Goal: Task Accomplishment & Management: Manage account settings

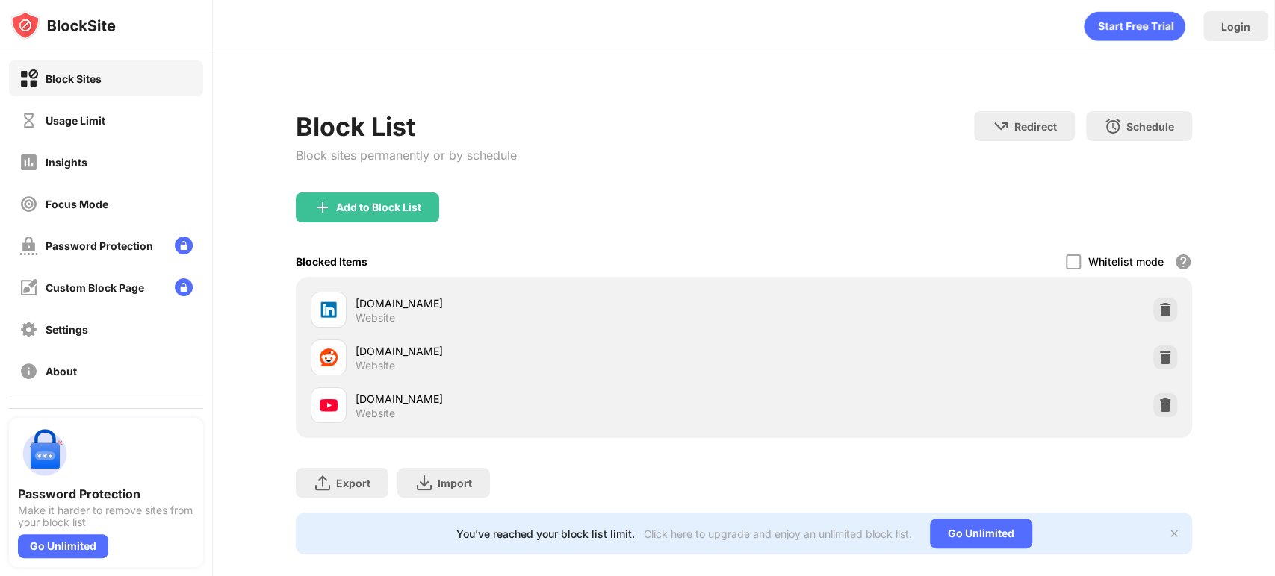
drag, startPoint x: 1153, startPoint y: 403, endPoint x: 1165, endPoint y: 397, distance: 13.4
click at [1157, 403] on img at bounding box center [1164, 405] width 15 height 15
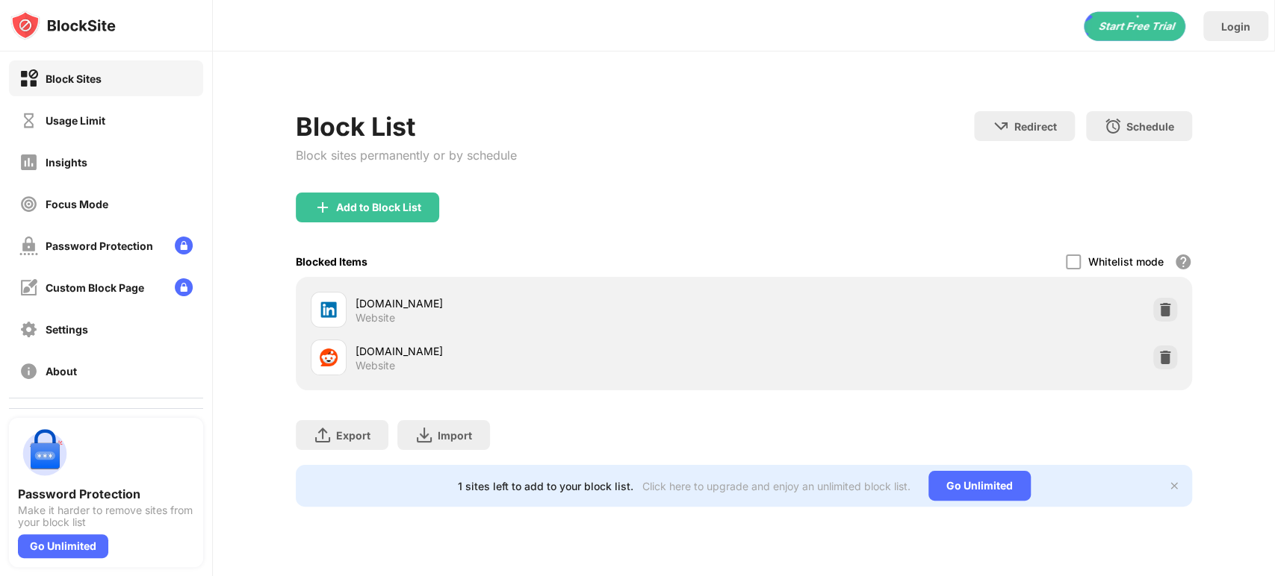
click at [128, 142] on div "Block Sites Usage Limit Insights Focus Mode Password Protection Custom Block Pa…" at bounding box center [106, 225] width 212 height 346
click at [126, 130] on div "Usage Limit" at bounding box center [106, 120] width 194 height 36
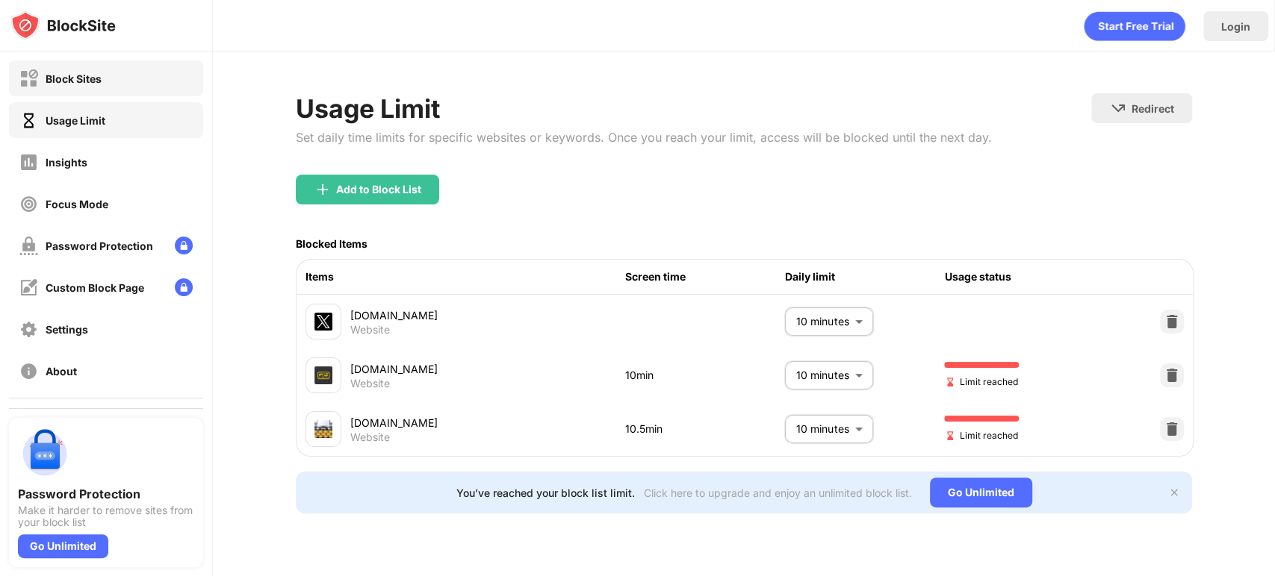
click at [167, 78] on div "Block Sites" at bounding box center [106, 78] width 194 height 36
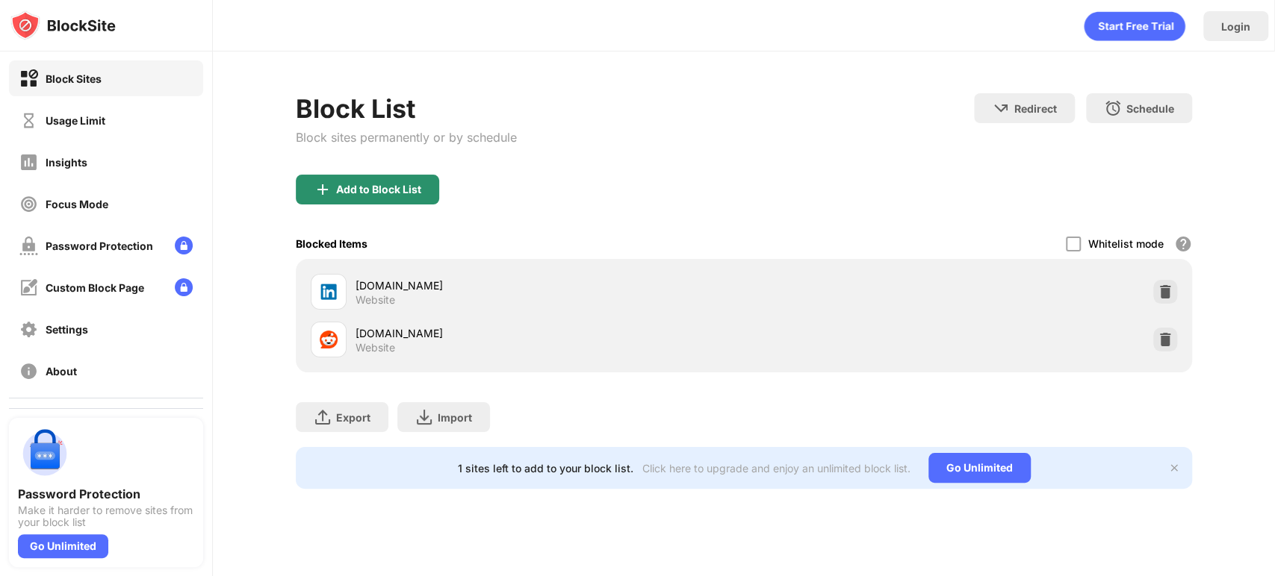
click at [369, 184] on div "Add to Block List" at bounding box center [378, 190] width 85 height 12
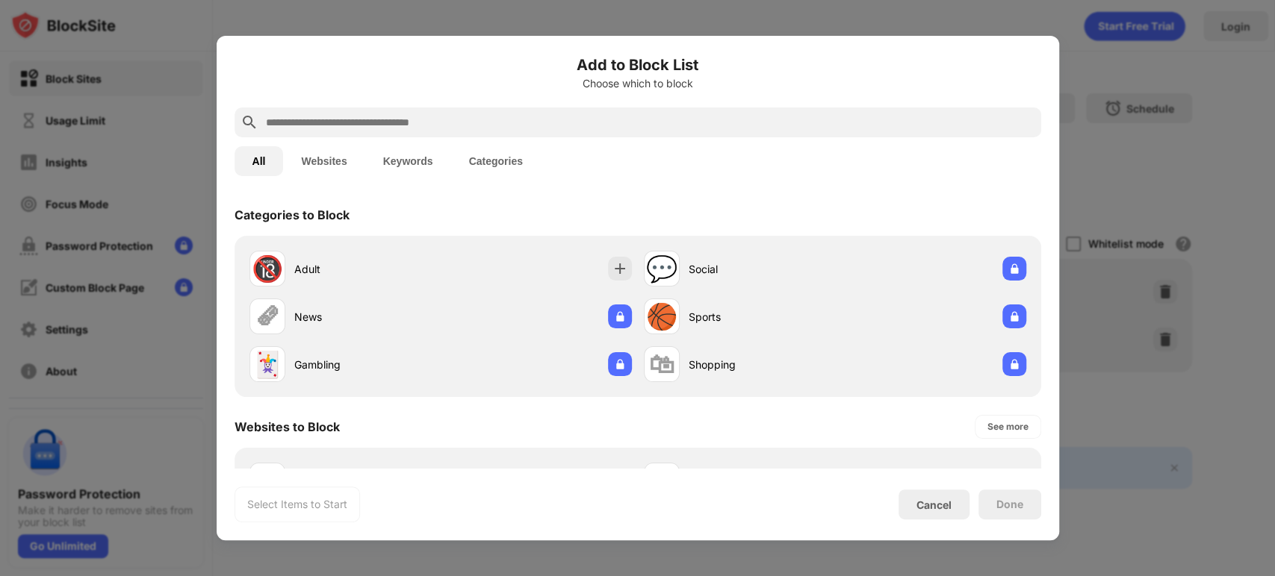
click at [377, 124] on input "text" at bounding box center [649, 123] width 771 height 18
type input "*"
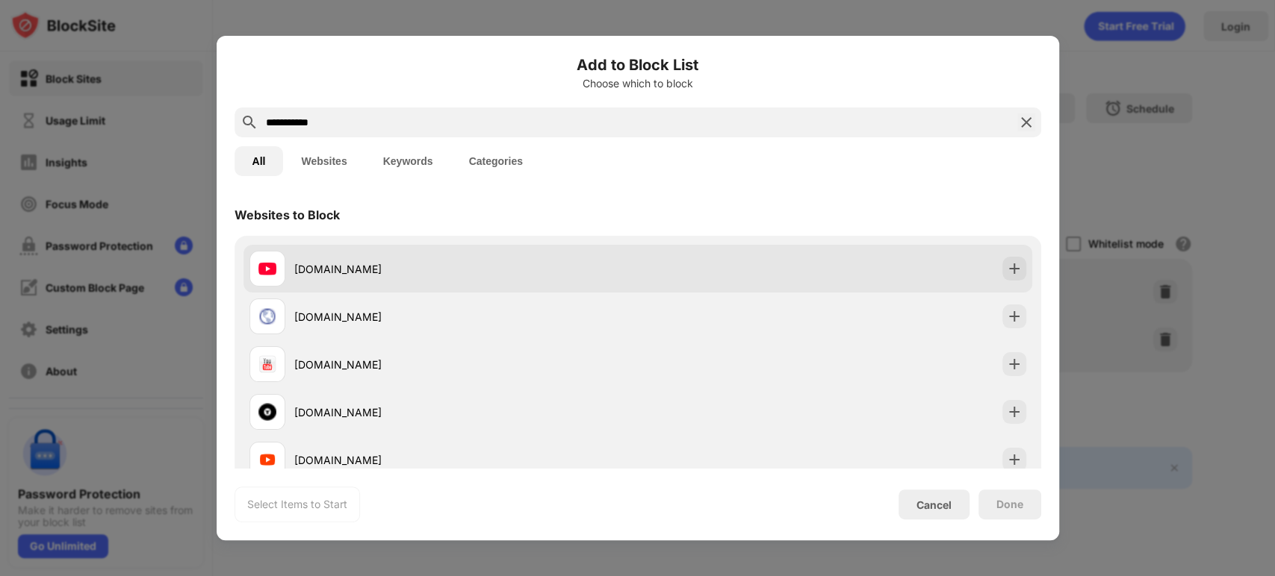
type input "**********"
click at [430, 245] on div "[DOMAIN_NAME]" at bounding box center [637, 269] width 789 height 48
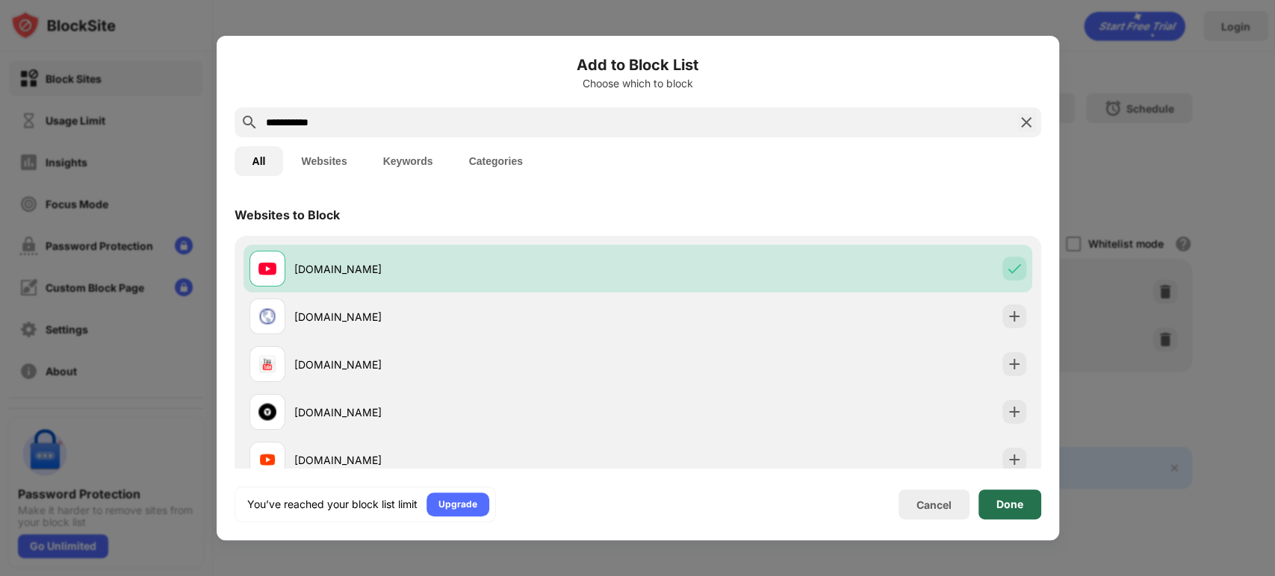
click at [1023, 513] on div "Done" at bounding box center [1009, 505] width 63 height 30
